Goal: Task Accomplishment & Management: Manage account settings

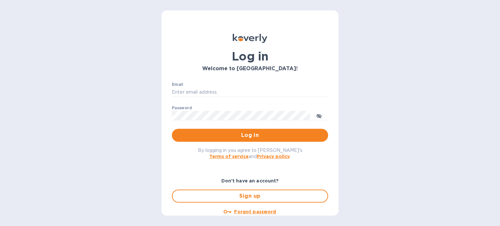
type input "[EMAIL_ADDRESS][DOMAIN_NAME]"
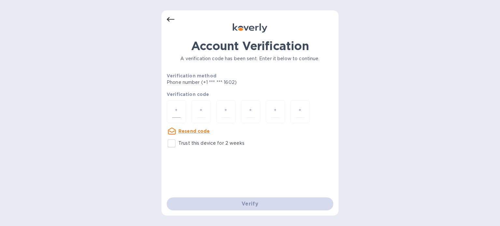
drag, startPoint x: 210, startPoint y: 112, endPoint x: 180, endPoint y: 113, distance: 30.0
click at [180, 113] on input "number" at bounding box center [176, 112] width 8 height 12
type input "1"
type input "9"
type input "7"
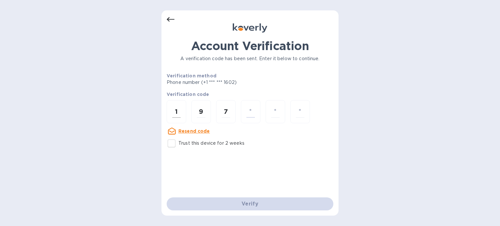
type input "5"
type input "8"
type input "4"
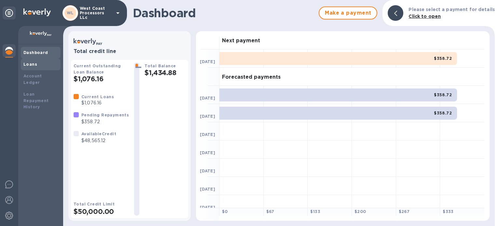
click at [29, 63] on b "Loans" at bounding box center [30, 64] width 14 height 5
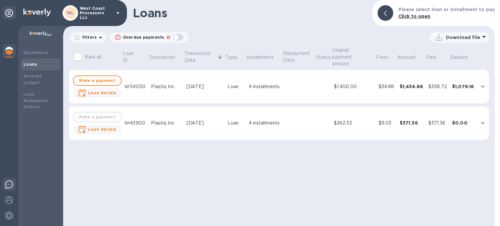
click at [8, 184] on img at bounding box center [9, 185] width 8 height 8
click at [9, 216] on img at bounding box center [9, 216] width 8 height 8
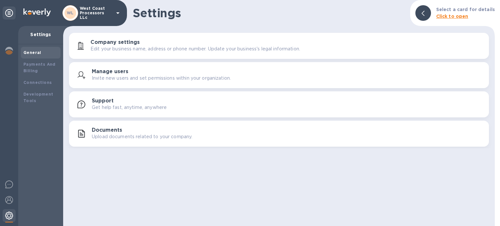
click at [9, 216] on img at bounding box center [9, 216] width 8 height 8
click at [8, 14] on icon at bounding box center [9, 13] width 8 height 8
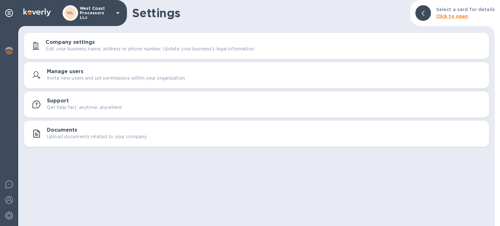
click at [343, 9] on h1 "Settings" at bounding box center [268, 13] width 273 height 14
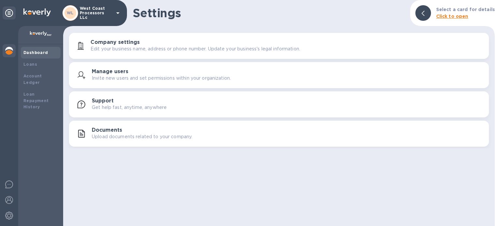
click at [28, 53] on b "Dashboard" at bounding box center [35, 52] width 25 height 5
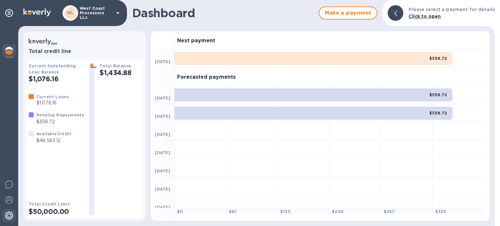
click at [10, 219] on img at bounding box center [9, 216] width 8 height 8
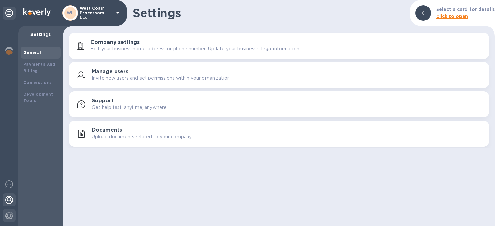
click at [10, 196] on div at bounding box center [9, 201] width 13 height 14
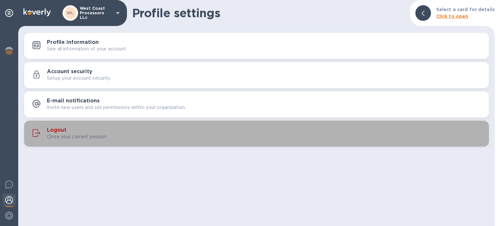
click at [59, 131] on h3 "Logout" at bounding box center [57, 130] width 20 height 6
